Goal: Information Seeking & Learning: Understand process/instructions

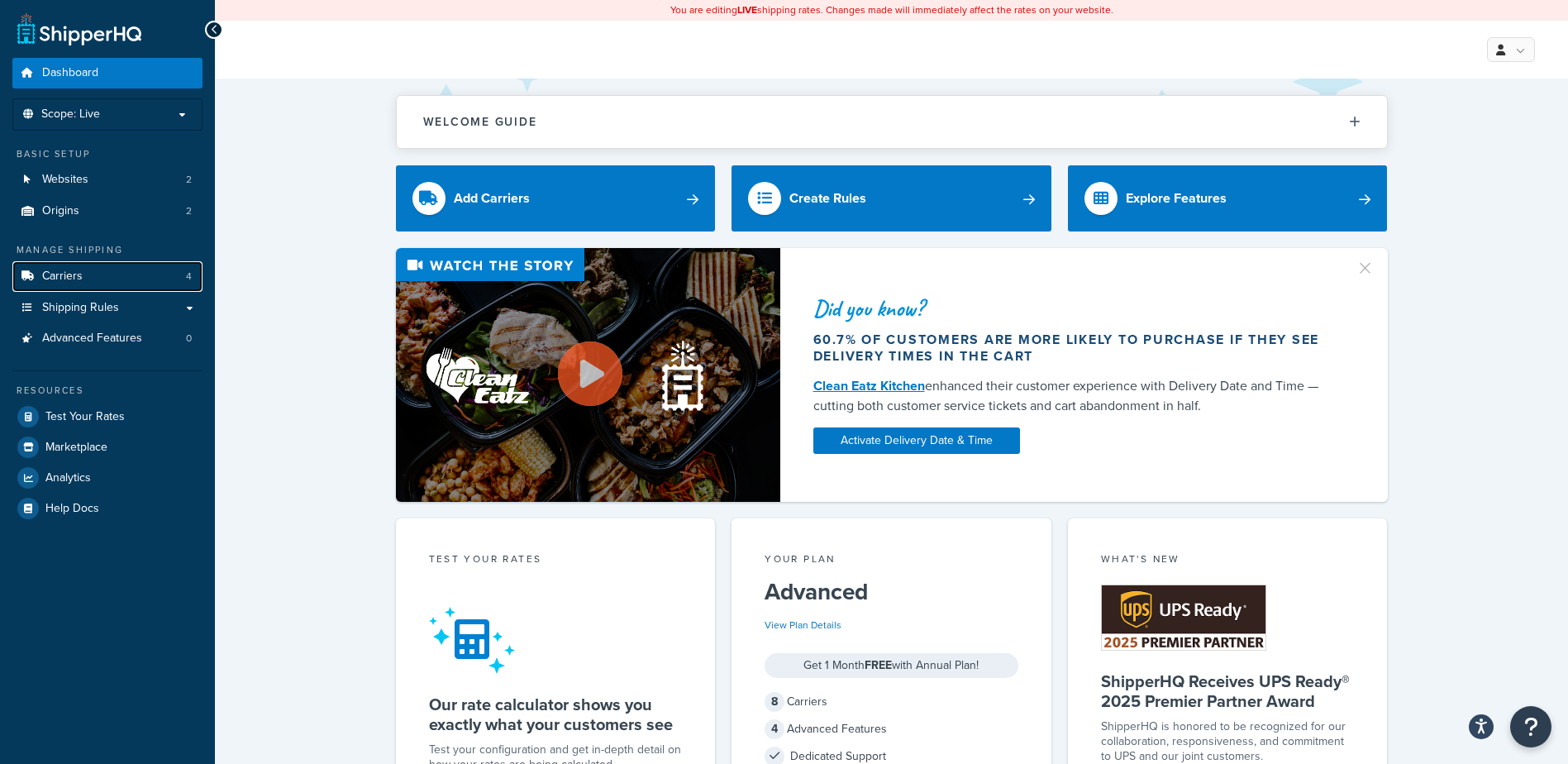
drag, startPoint x: 54, startPoint y: 272, endPoint x: 266, endPoint y: 309, distance: 215.2
click at [54, 271] on span "Carriers" at bounding box center [62, 277] width 41 height 14
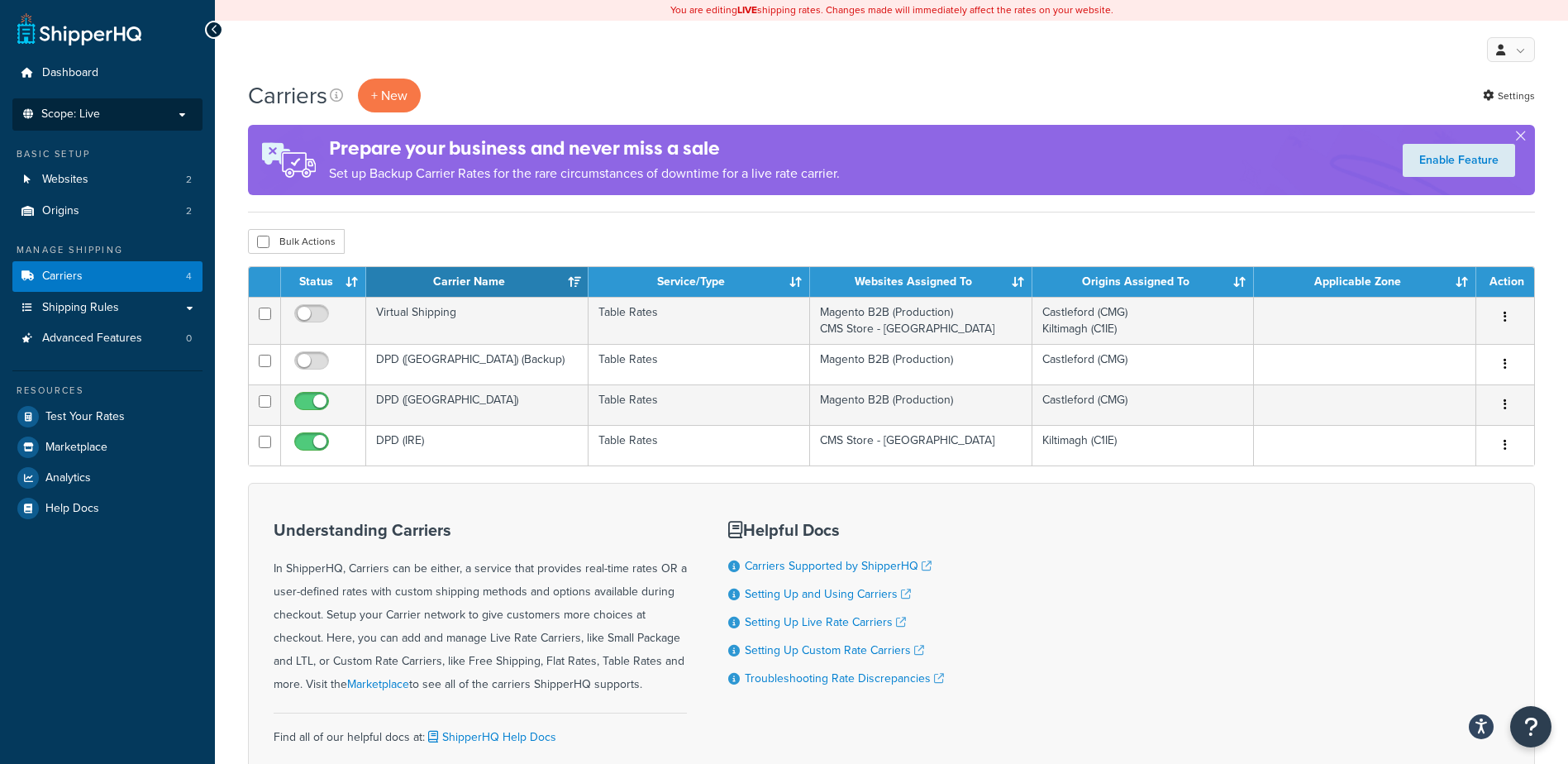
click at [181, 111] on p "Scope: Live" at bounding box center [107, 115] width 176 height 14
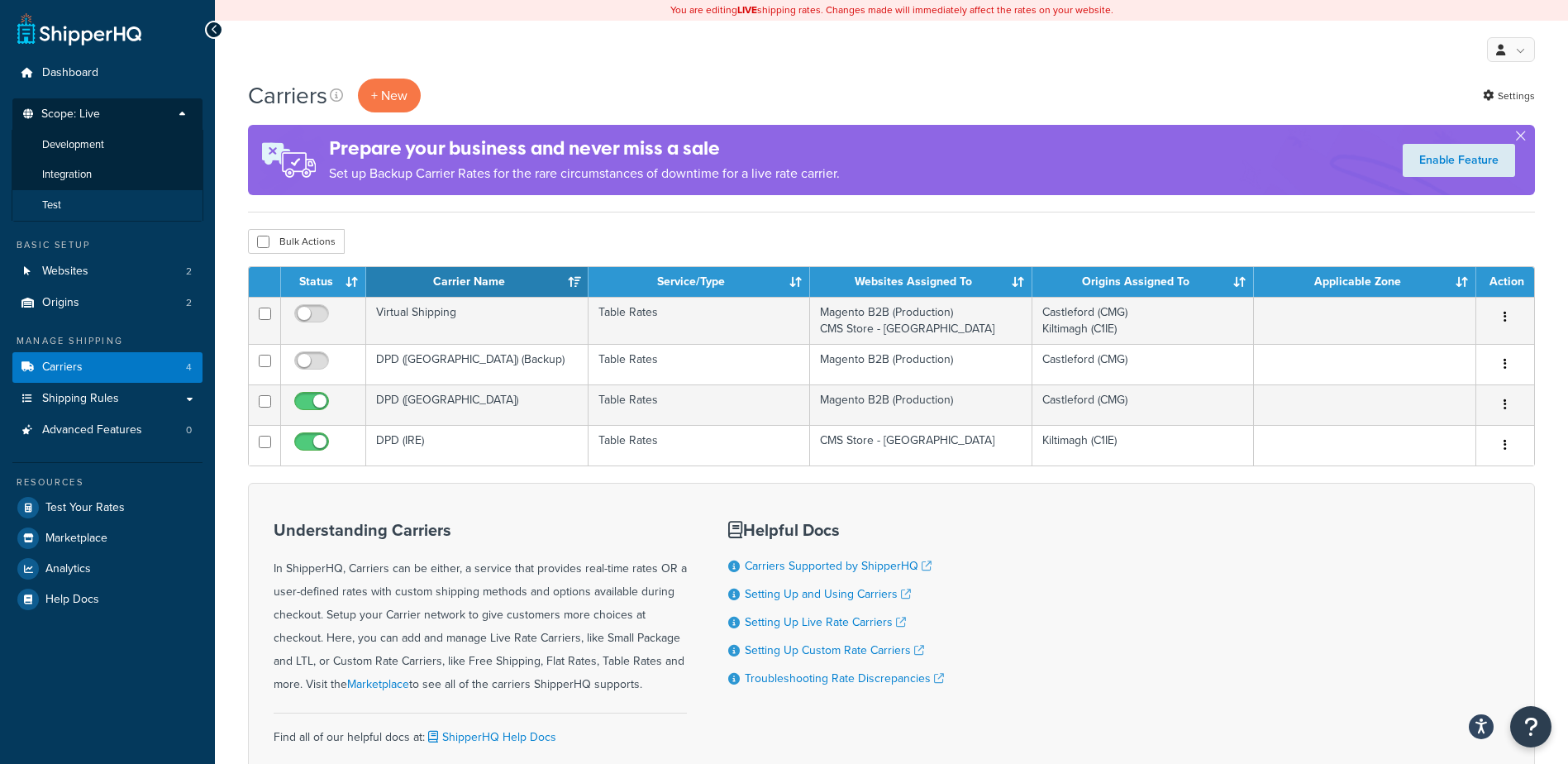
click at [98, 194] on li "Test" at bounding box center [108, 206] width 192 height 31
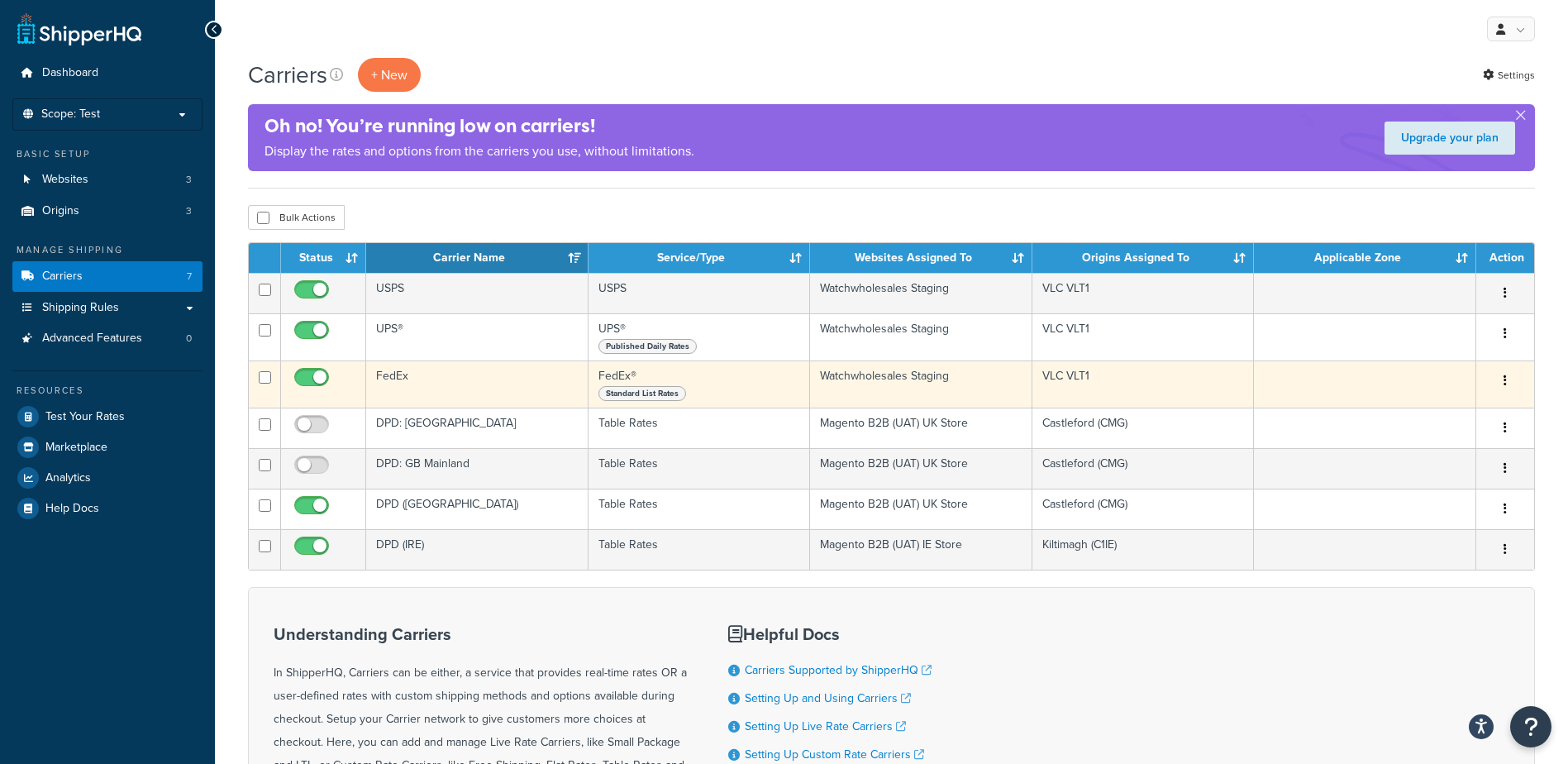
click at [453, 372] on td "FedEx" at bounding box center [476, 384] width 222 height 48
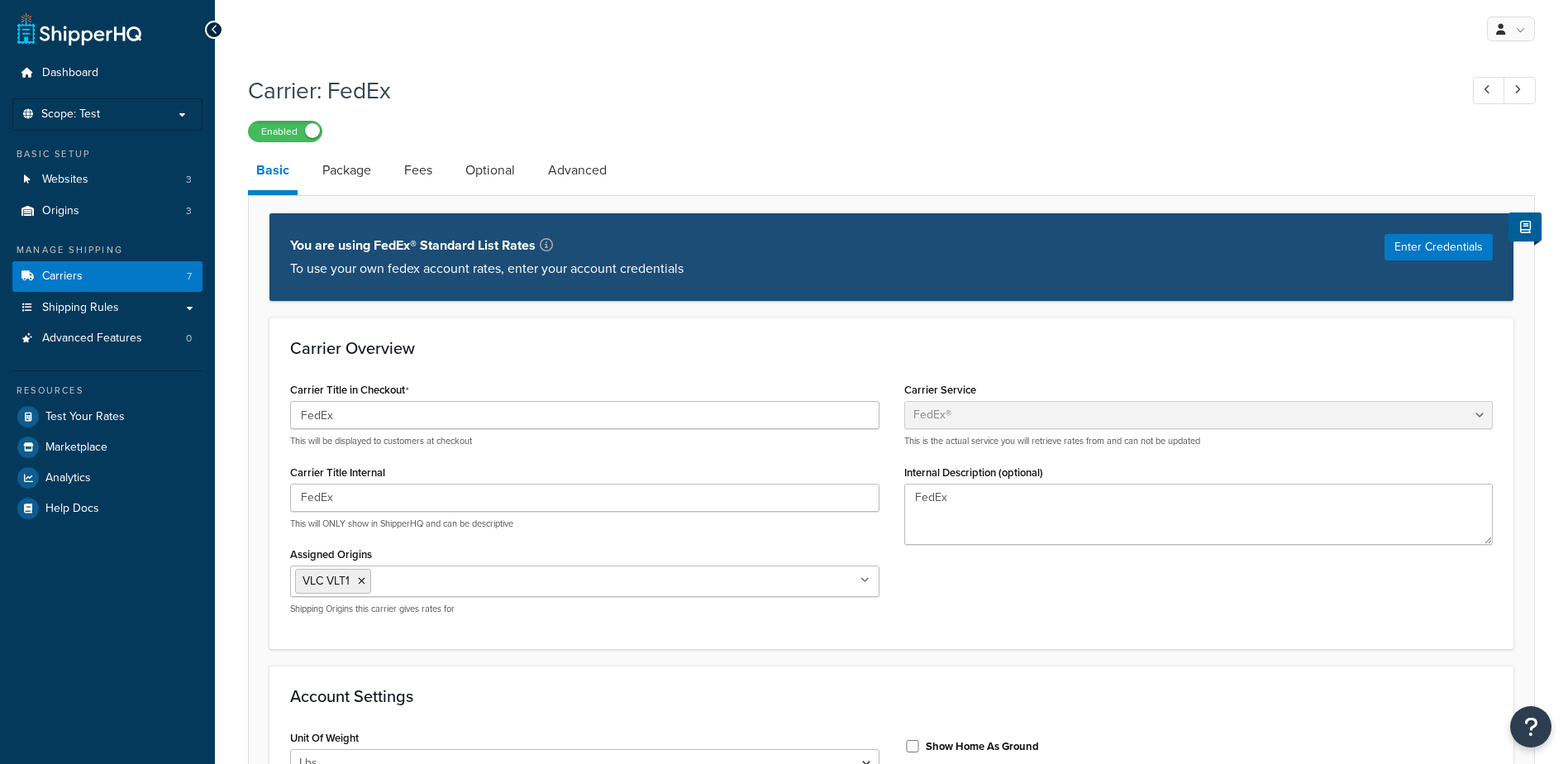
select select "fedEx"
select select "REGULAR_PICKUP"
select select "YOUR_PACKAGING"
click at [360, 174] on link "Package" at bounding box center [346, 170] width 65 height 40
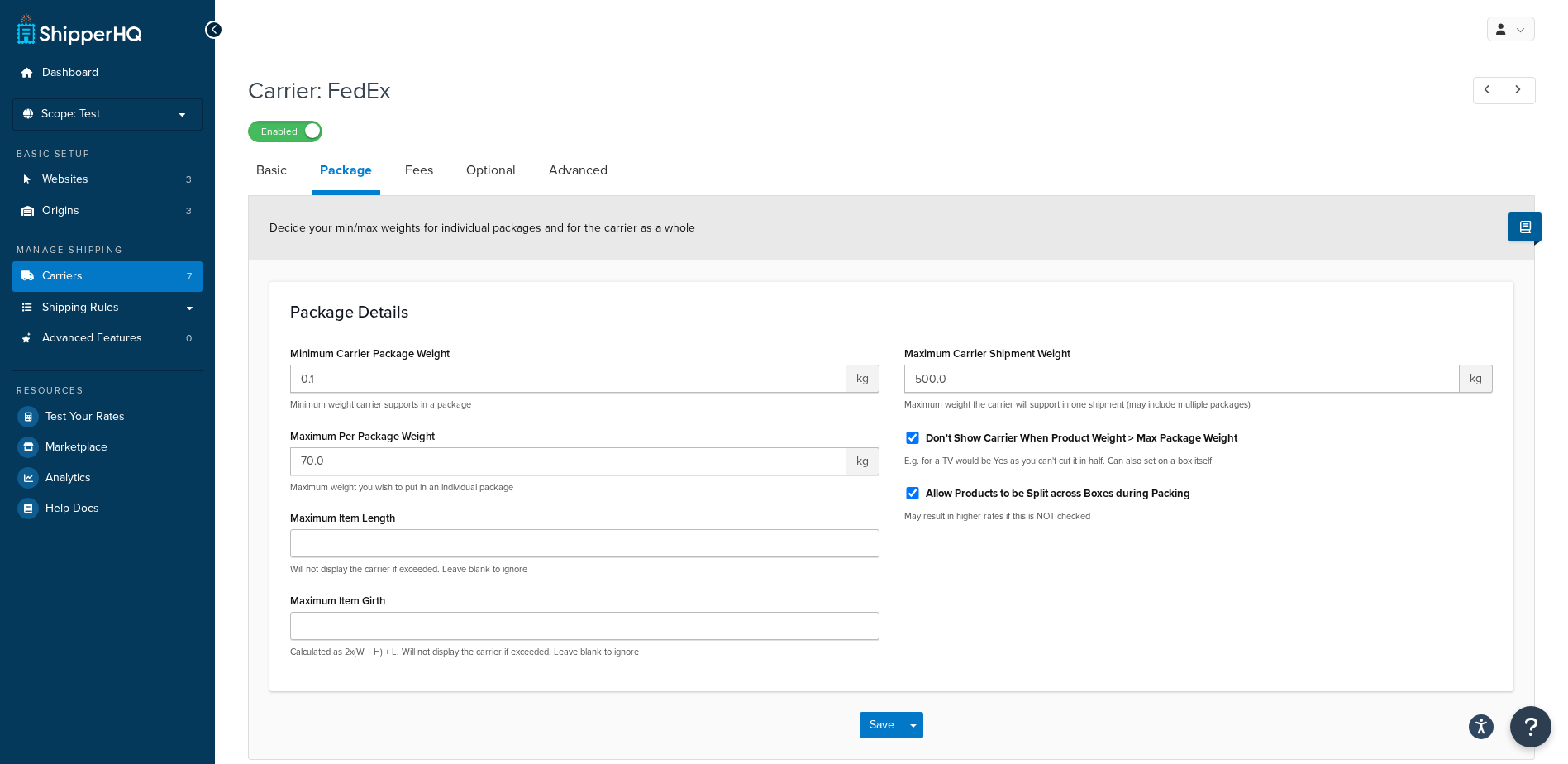
scroll to position [79, 0]
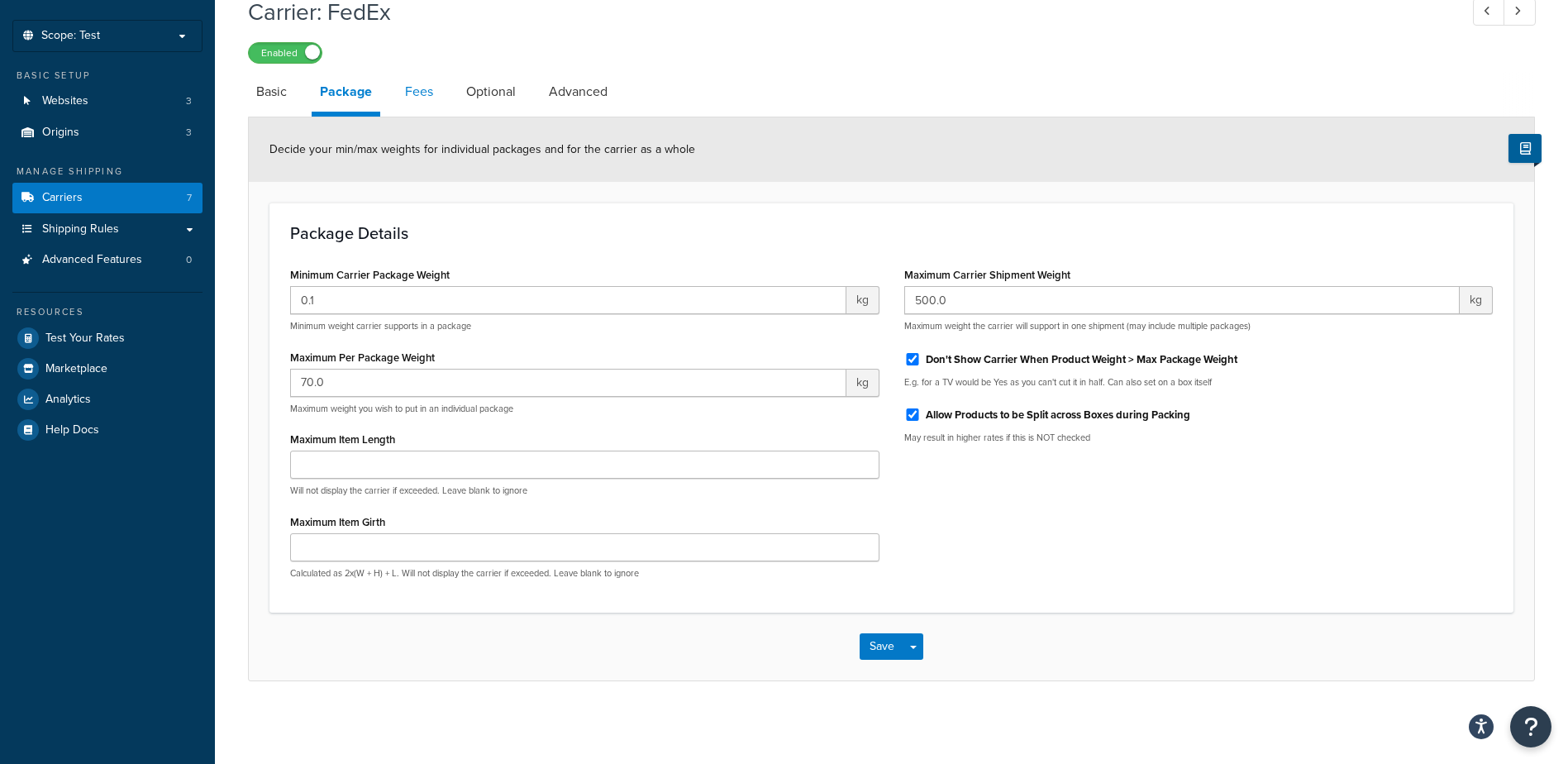
click at [430, 91] on link "Fees" at bounding box center [419, 91] width 45 height 40
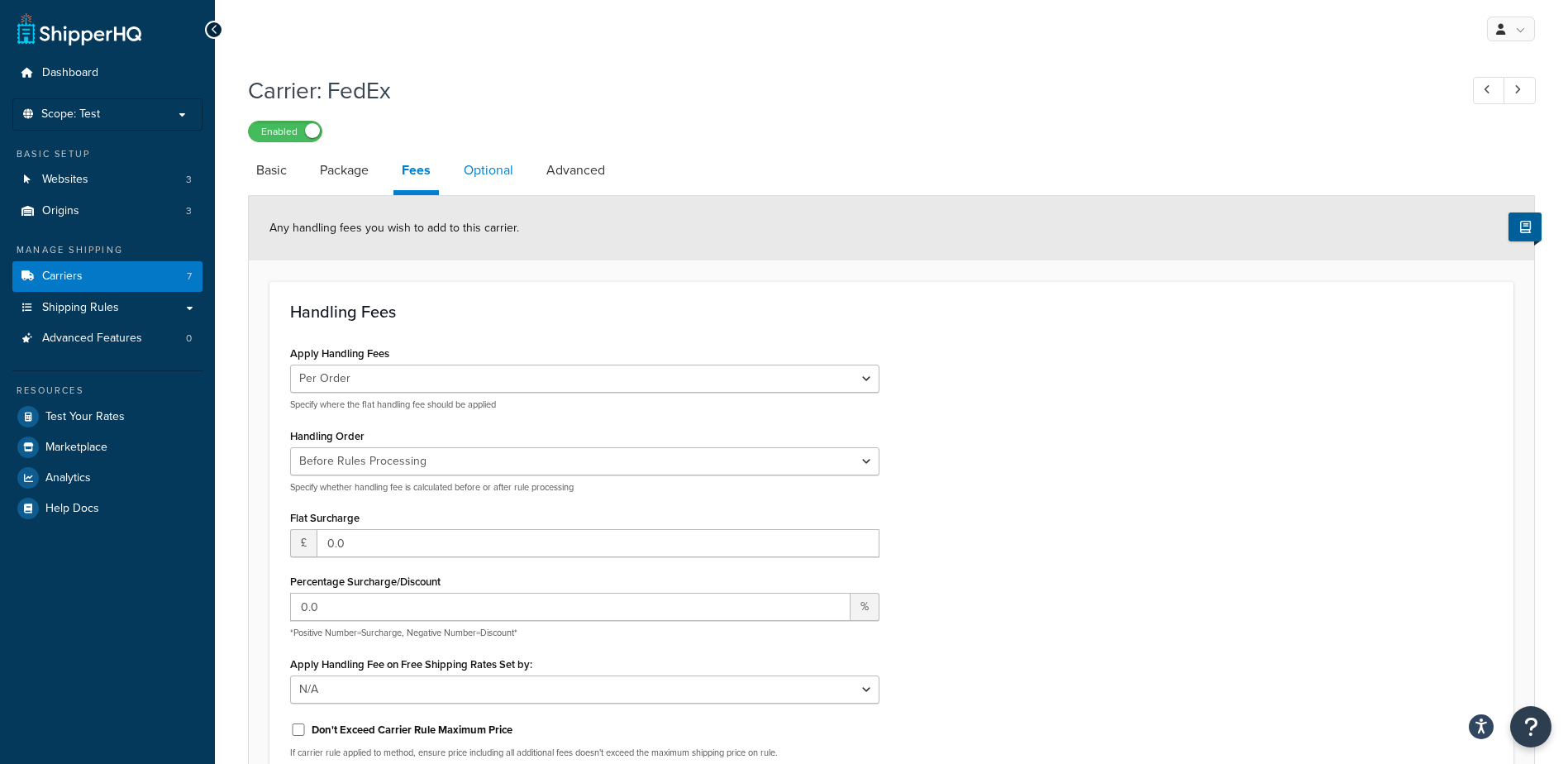
click at [483, 171] on link "Optional" at bounding box center [488, 170] width 66 height 40
select select "business"
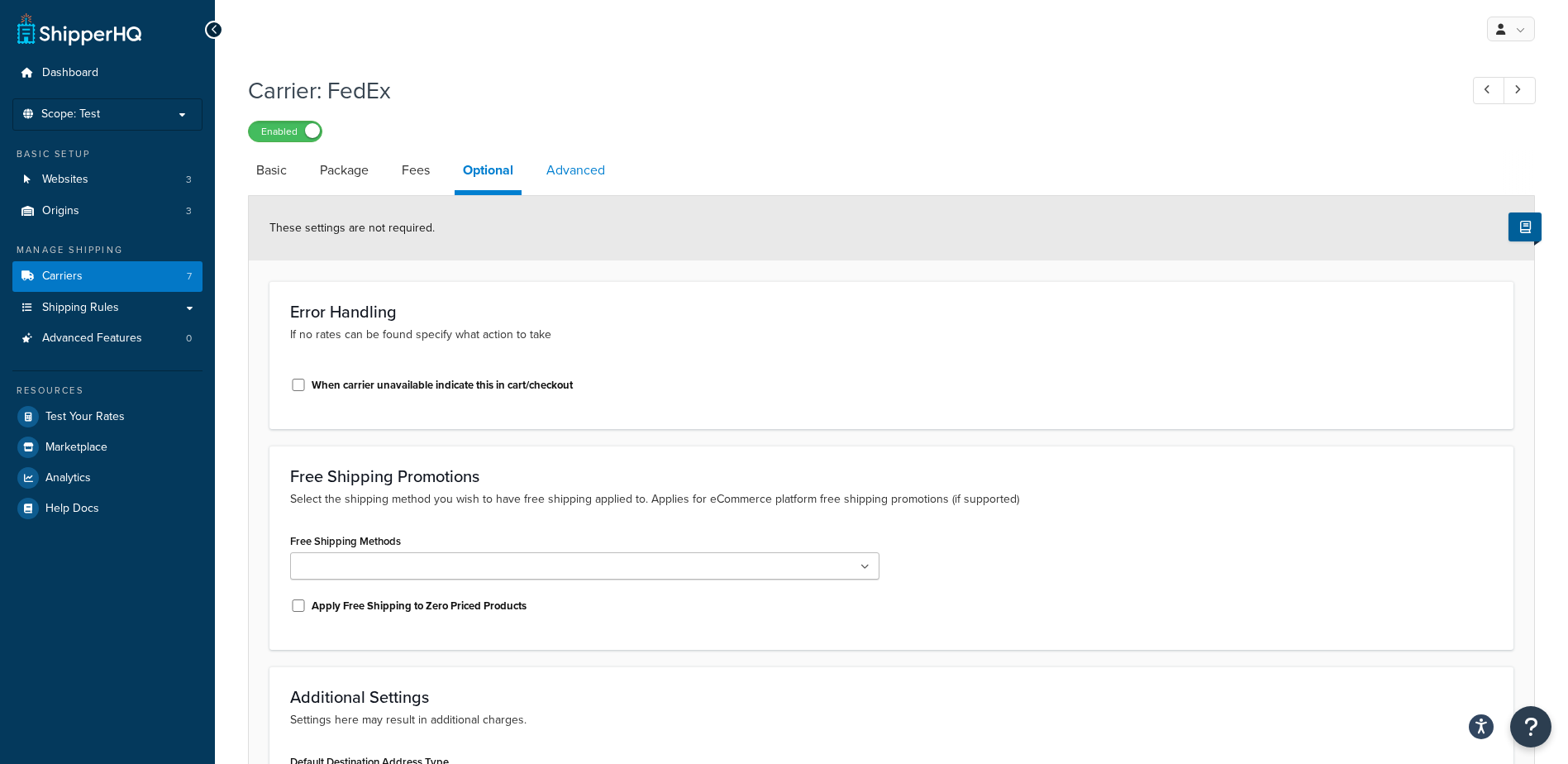
click at [589, 183] on link "Advanced" at bounding box center [576, 170] width 76 height 40
select select "false"
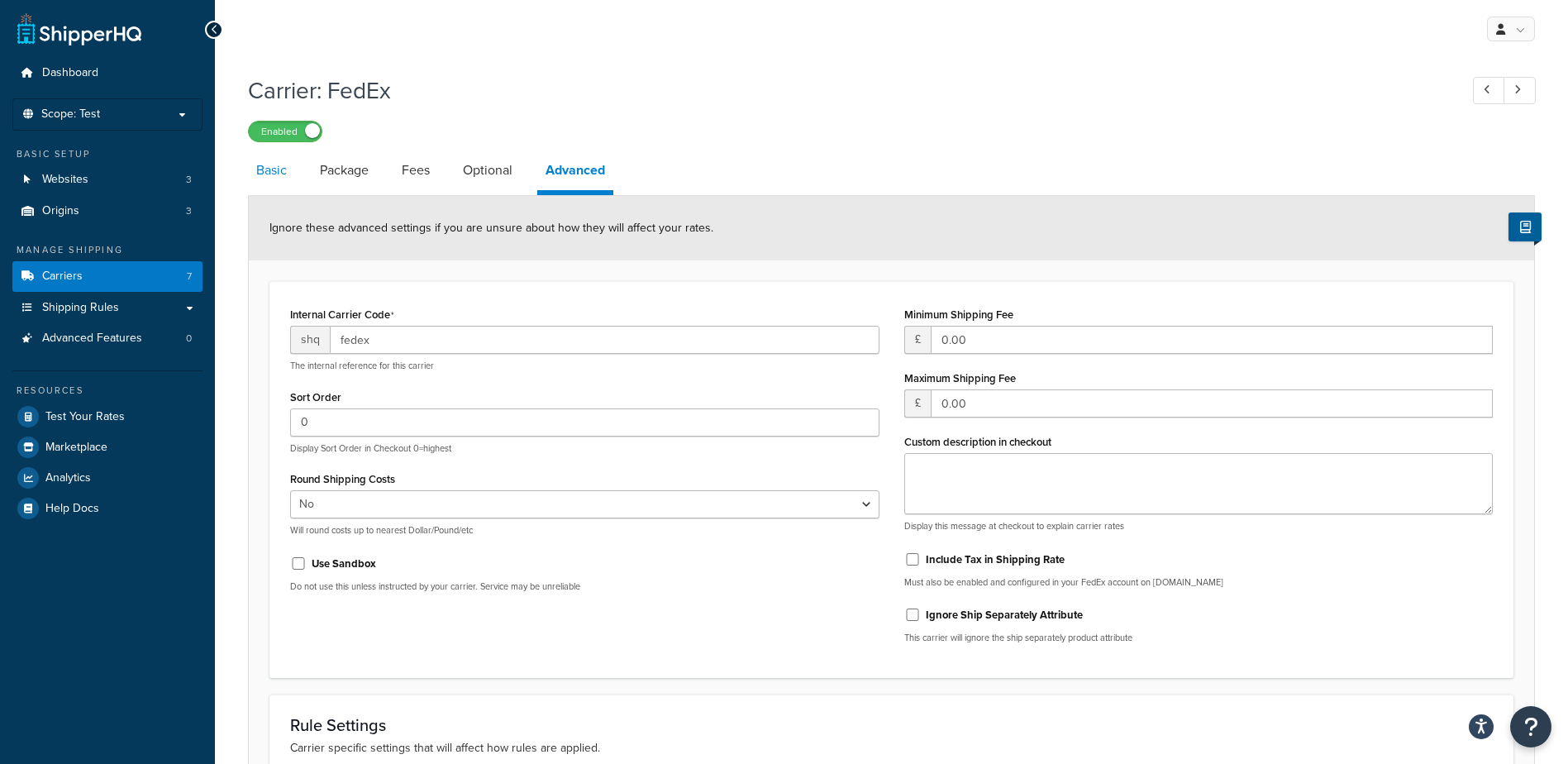
click at [273, 173] on link "Basic" at bounding box center [272, 170] width 48 height 40
select select "fedEx"
select select "REGULAR_PICKUP"
select select "YOUR_PACKAGING"
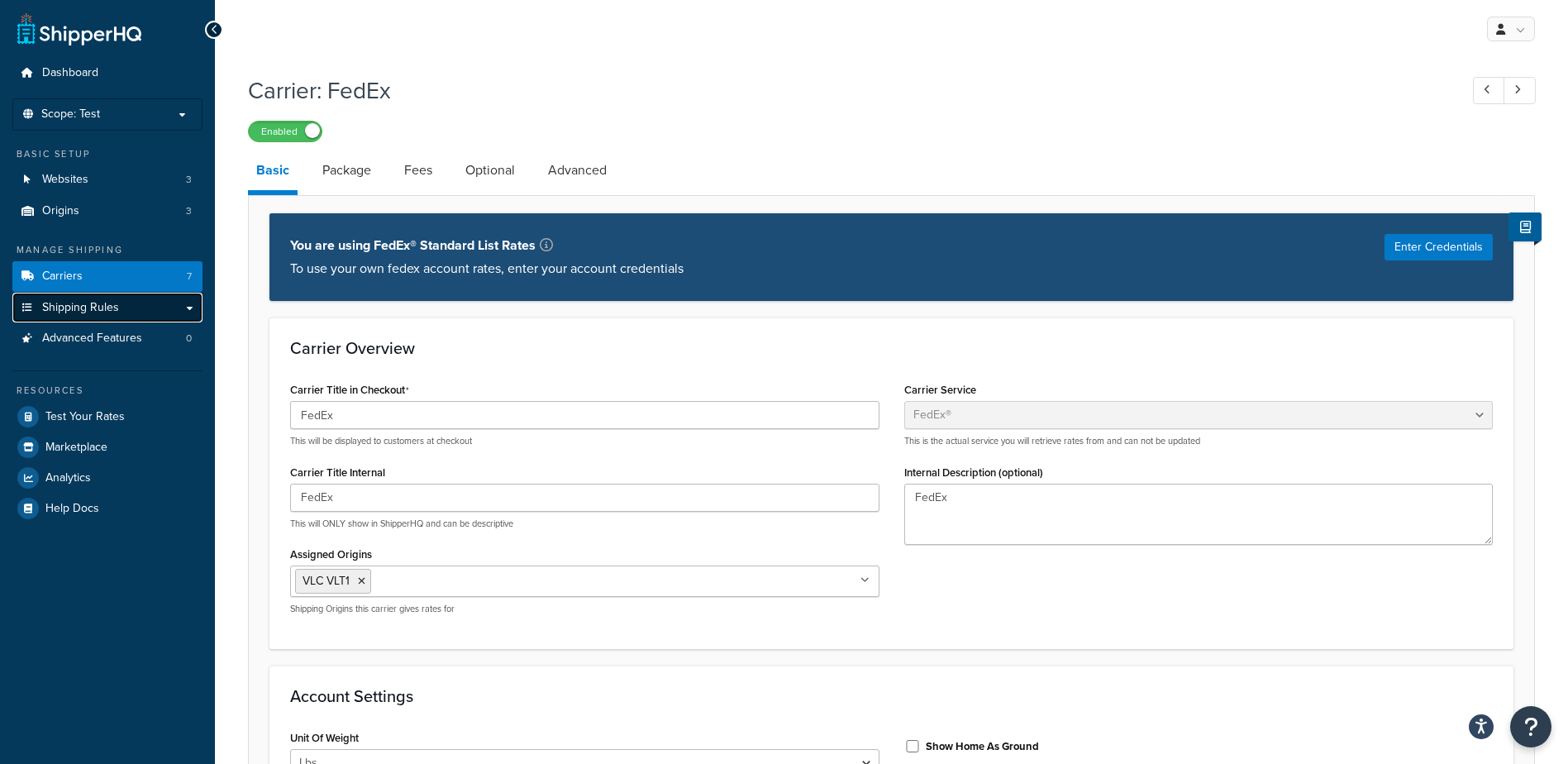
drag, startPoint x: 82, startPoint y: 305, endPoint x: 107, endPoint y: 317, distance: 27.7
click at [82, 305] on span "Shipping Rules" at bounding box center [80, 308] width 77 height 14
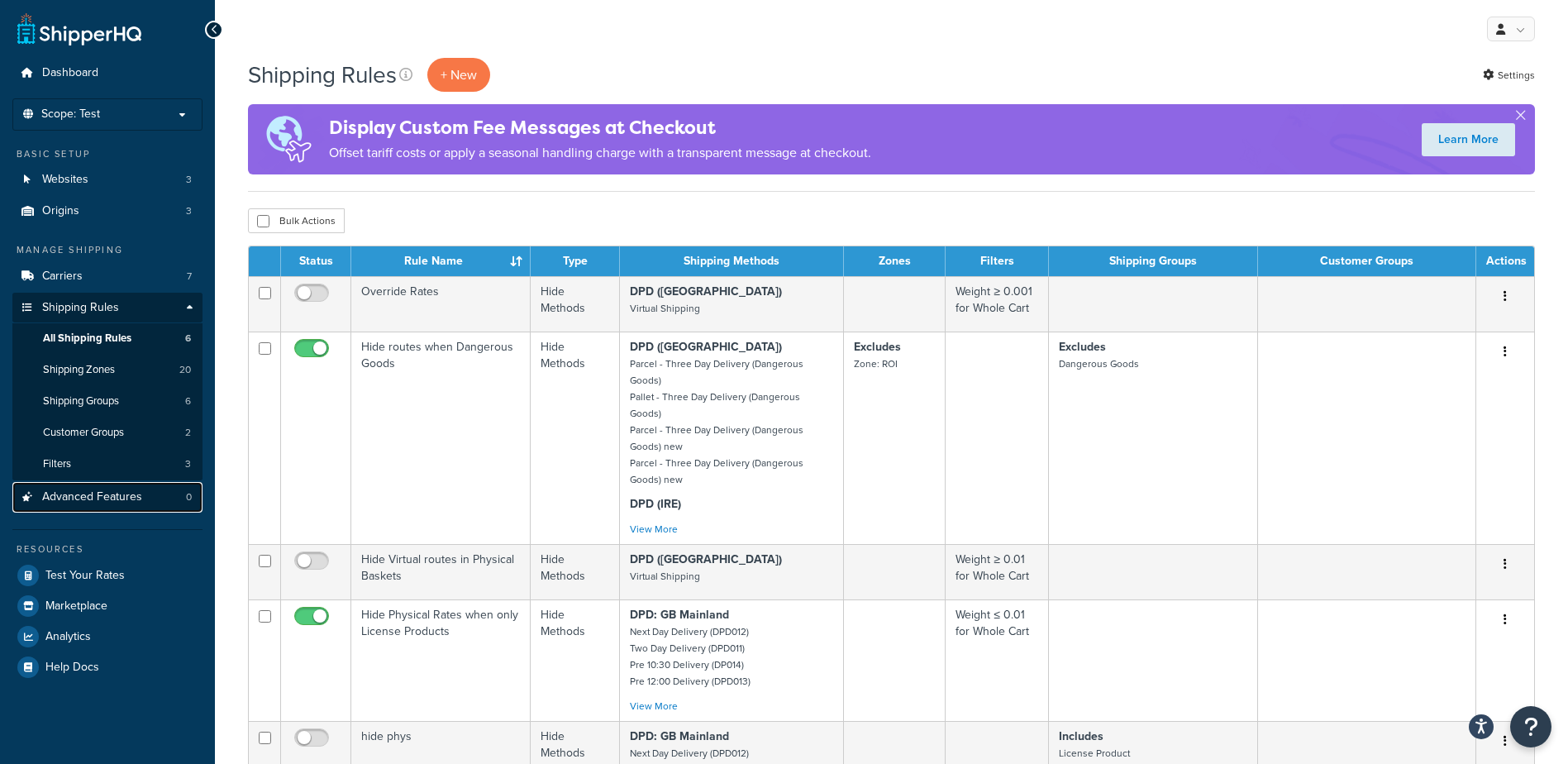
click at [65, 494] on span "Advanced Features" at bounding box center [91, 497] width 100 height 14
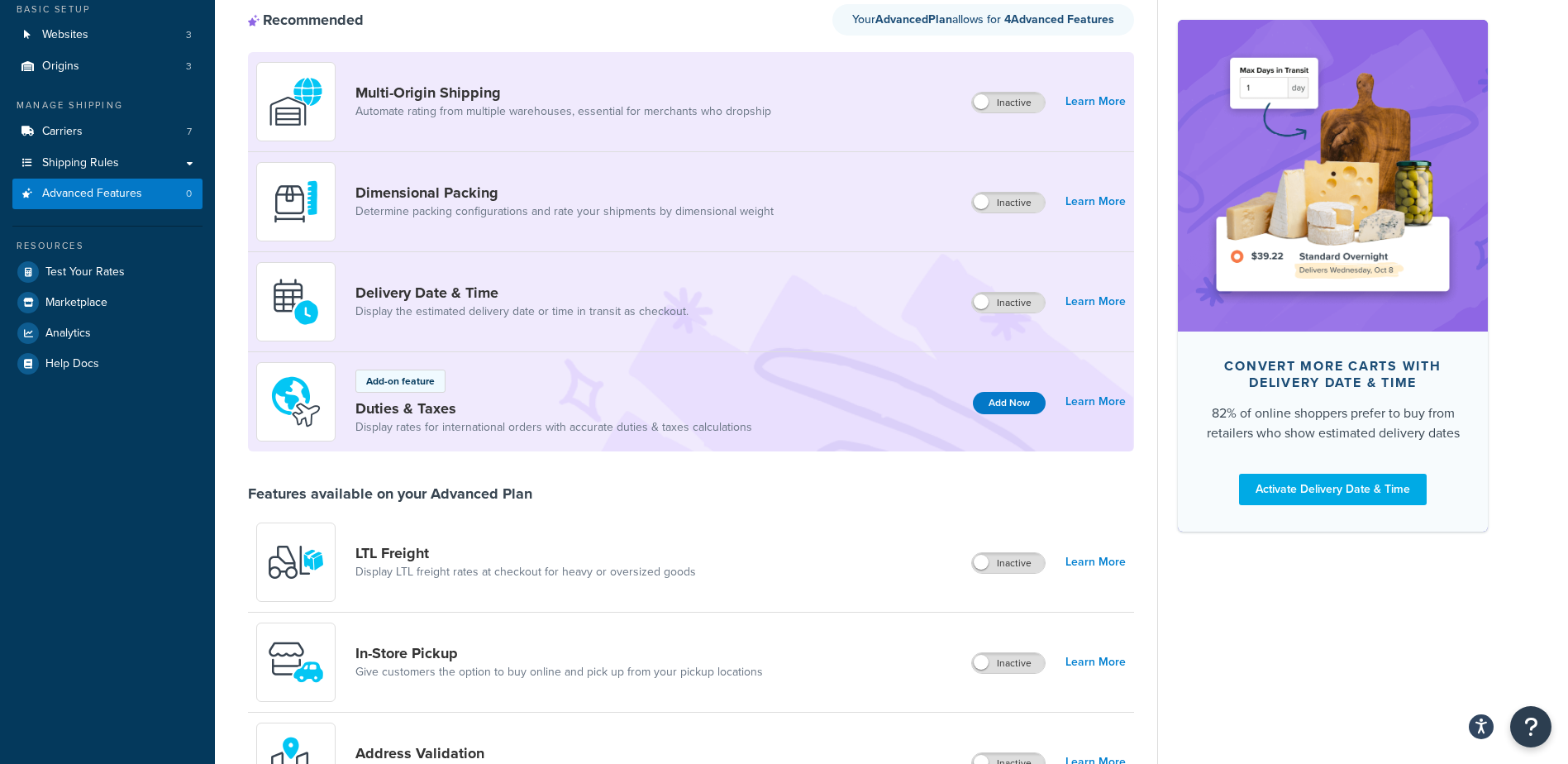
scroll to position [49, 0]
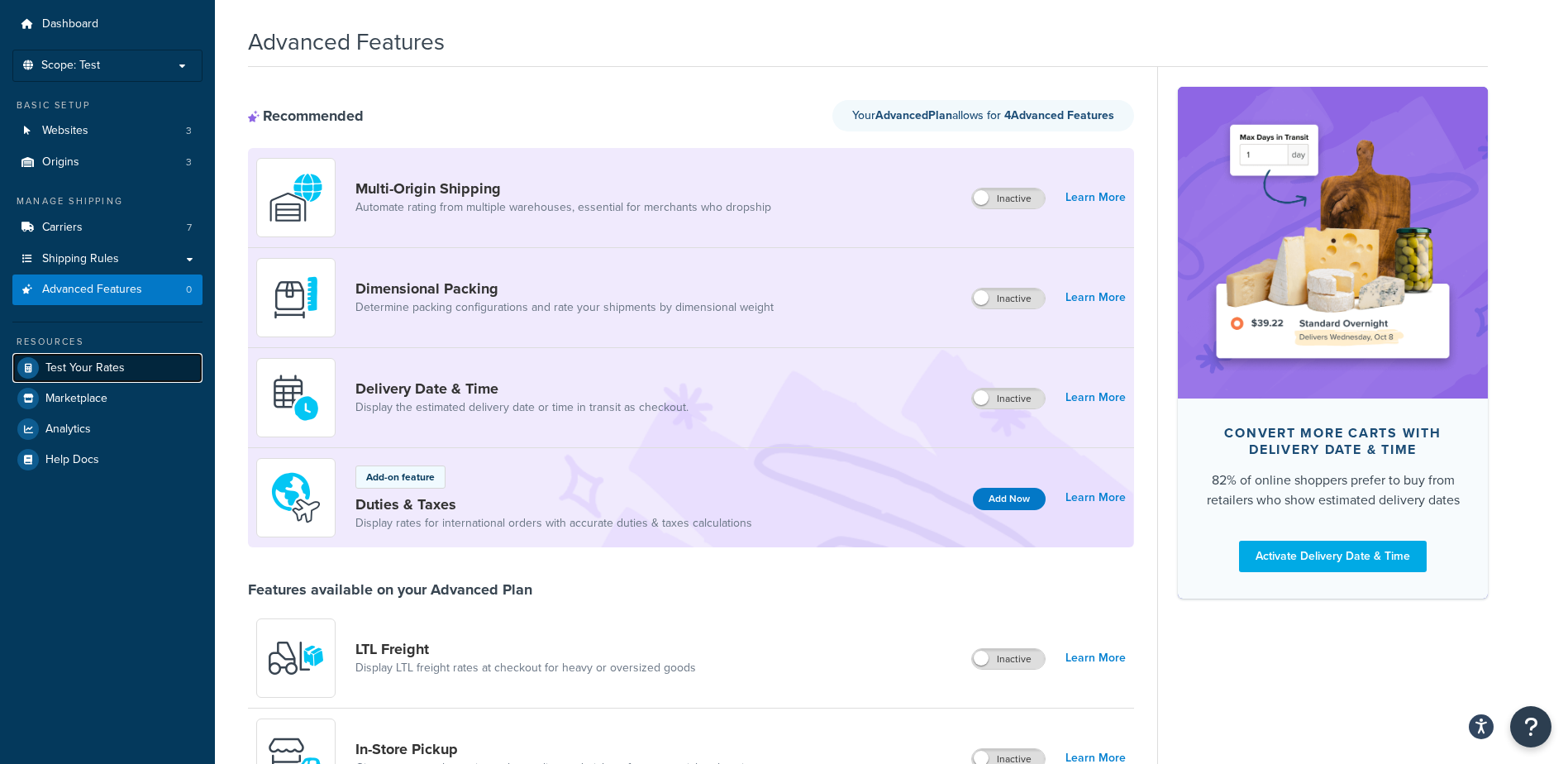
click at [124, 361] on link "Test Your Rates" at bounding box center [108, 368] width 190 height 30
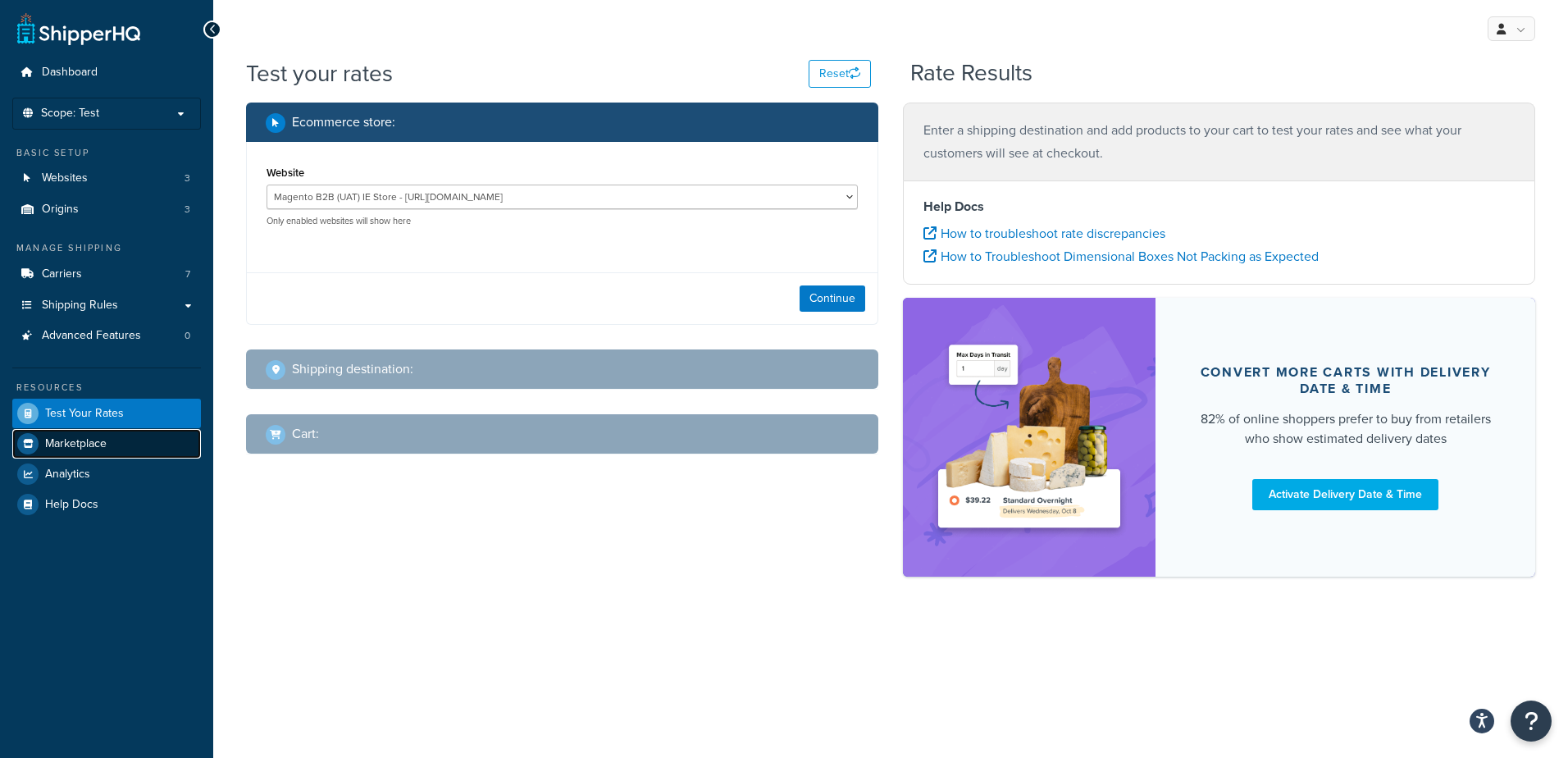
click at [76, 447] on span "Marketplace" at bounding box center [76, 444] width 62 height 13
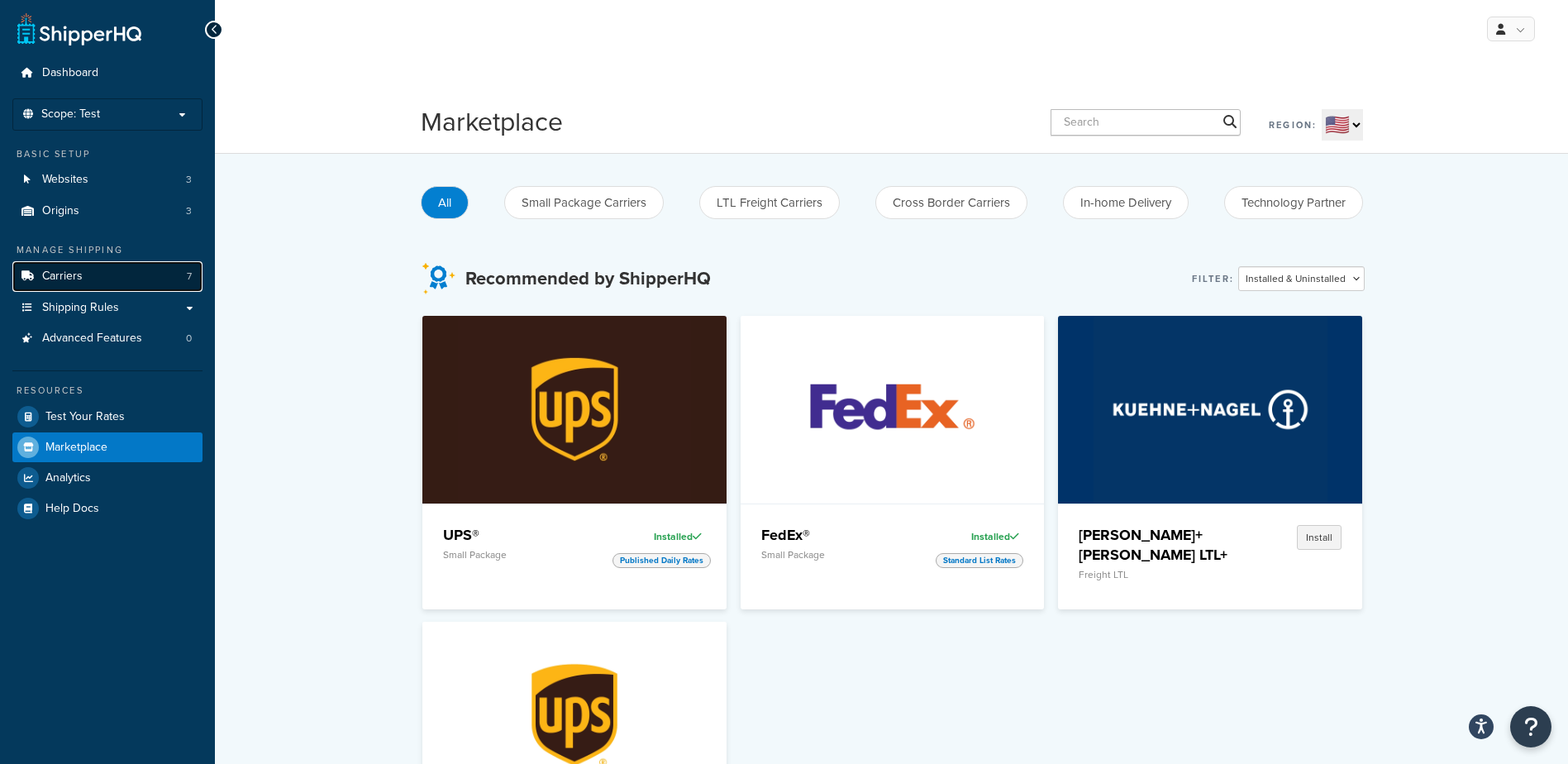
drag, startPoint x: 75, startPoint y: 272, endPoint x: 136, endPoint y: 282, distance: 61.8
click at [75, 272] on span "Carriers" at bounding box center [62, 277] width 41 height 14
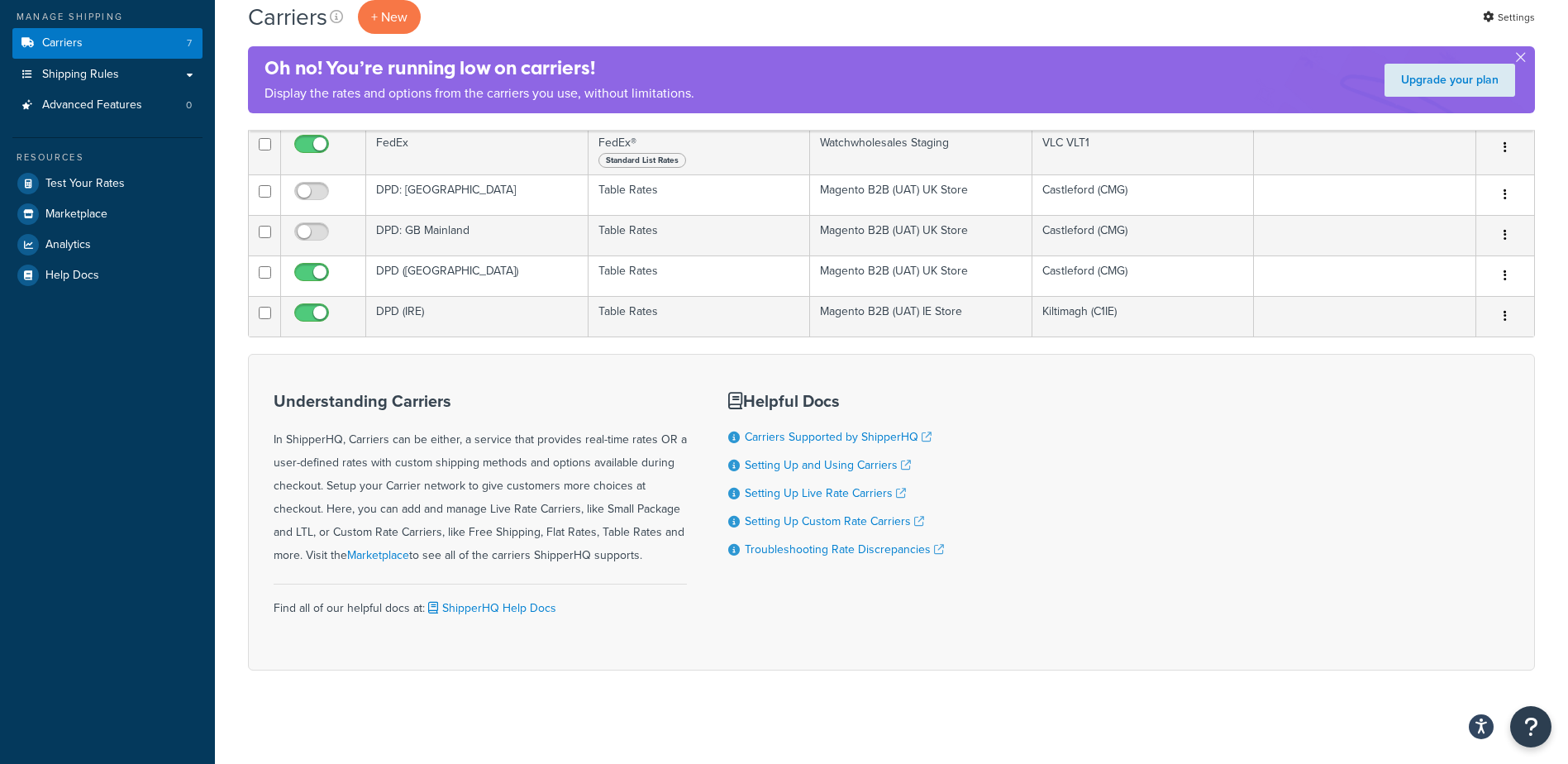
scroll to position [239, 0]
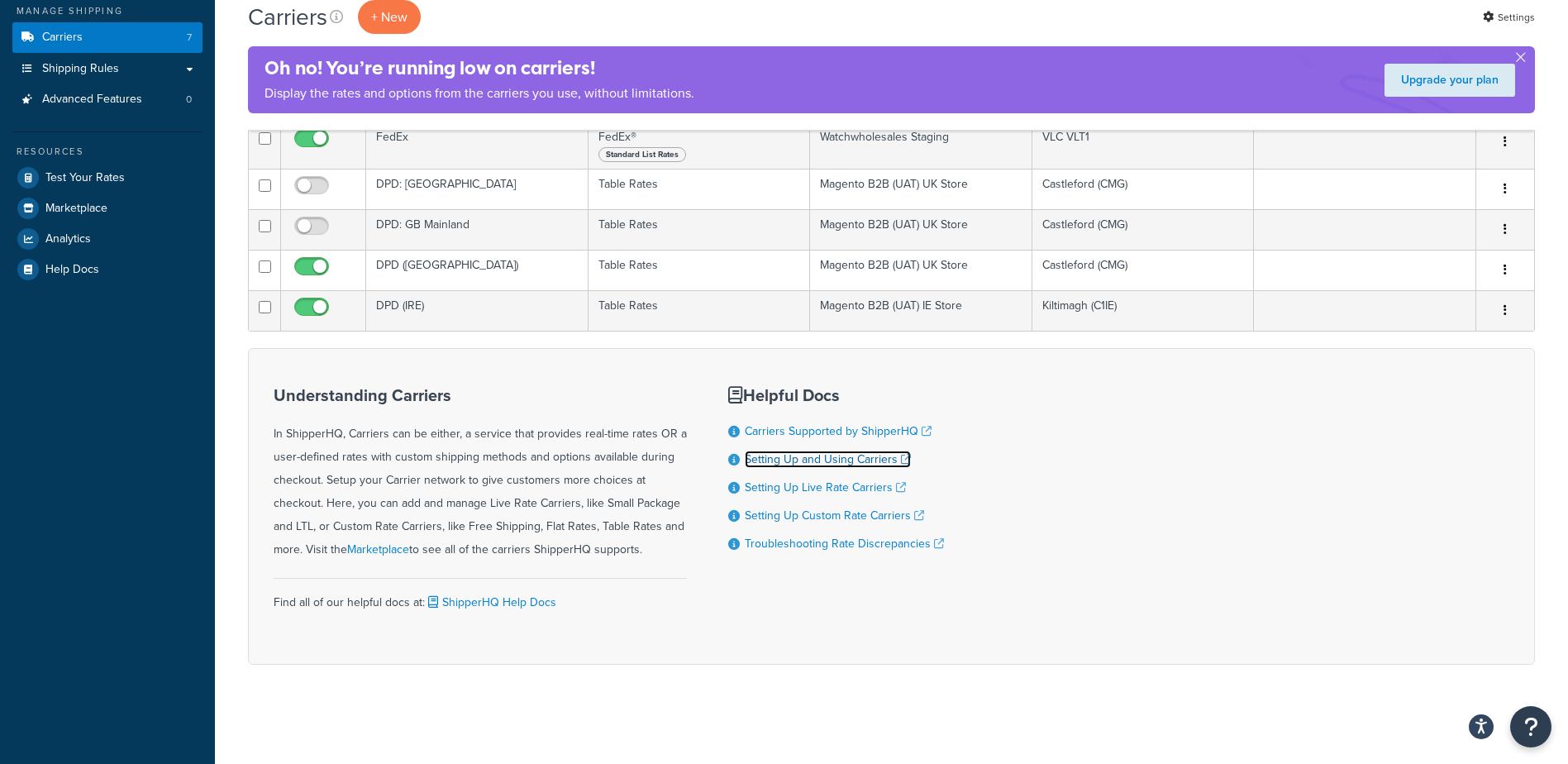
click at [839, 462] on link "Setting Up and Using Carriers" at bounding box center [828, 459] width 166 height 17
